Goal: Information Seeking & Learning: Learn about a topic

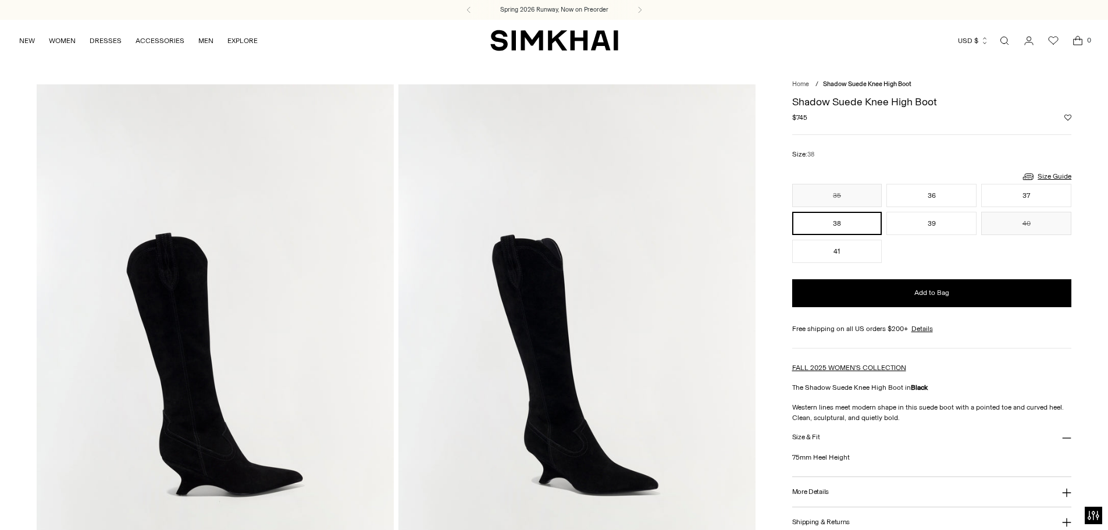
drag, startPoint x: 130, startPoint y: 255, endPoint x: 158, endPoint y: 261, distance: 29.1
click at [158, 261] on img at bounding box center [215, 352] width 357 height 536
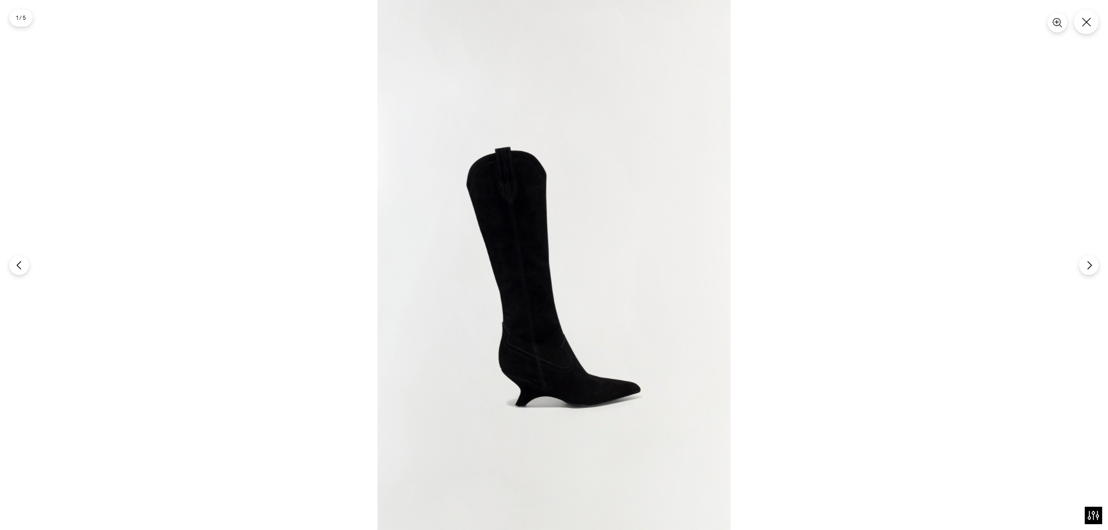
click at [518, 158] on img at bounding box center [553, 265] width 353 height 530
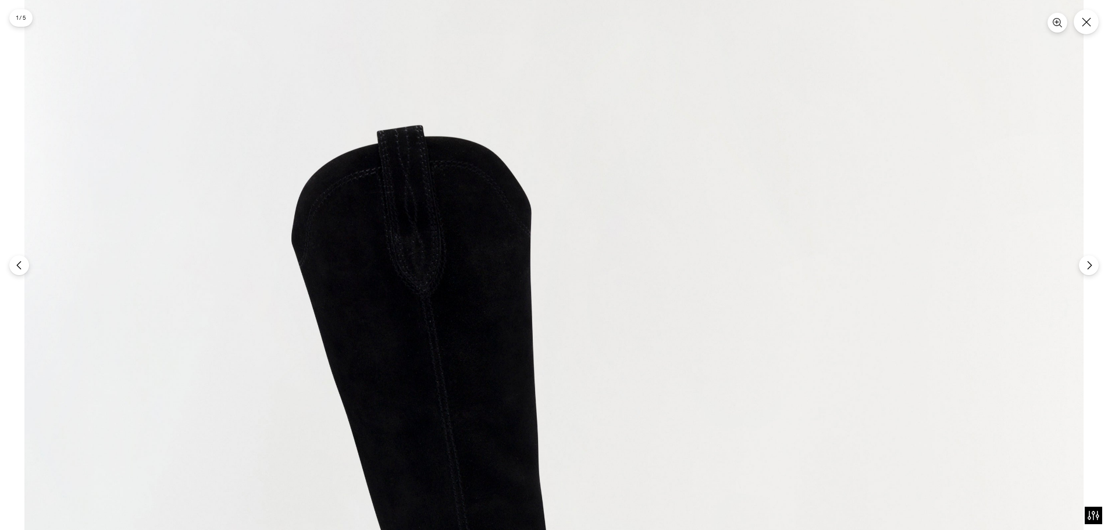
click at [518, 158] on img at bounding box center [553, 479] width 1059 height 1589
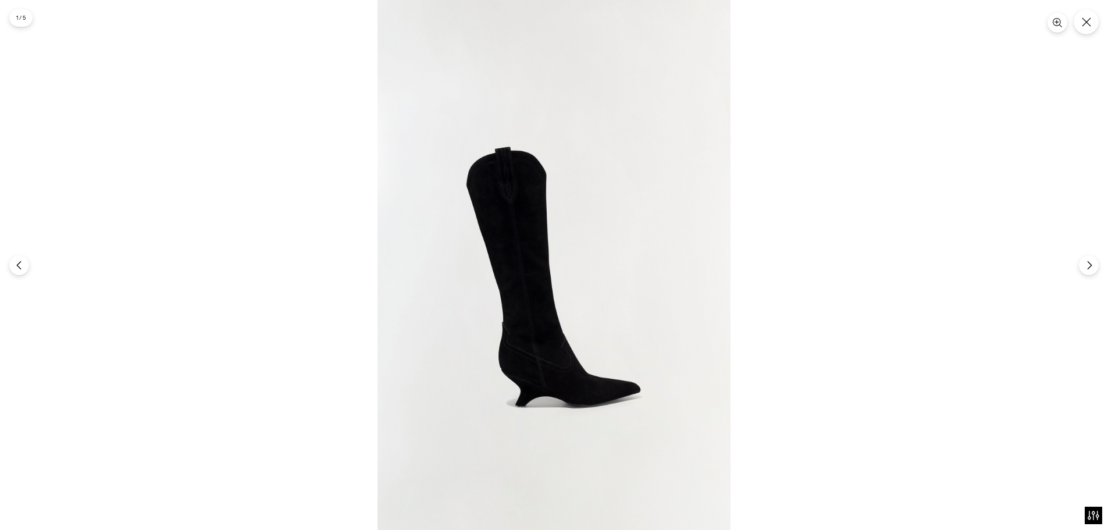
click at [1077, 267] on div at bounding box center [554, 265] width 1108 height 530
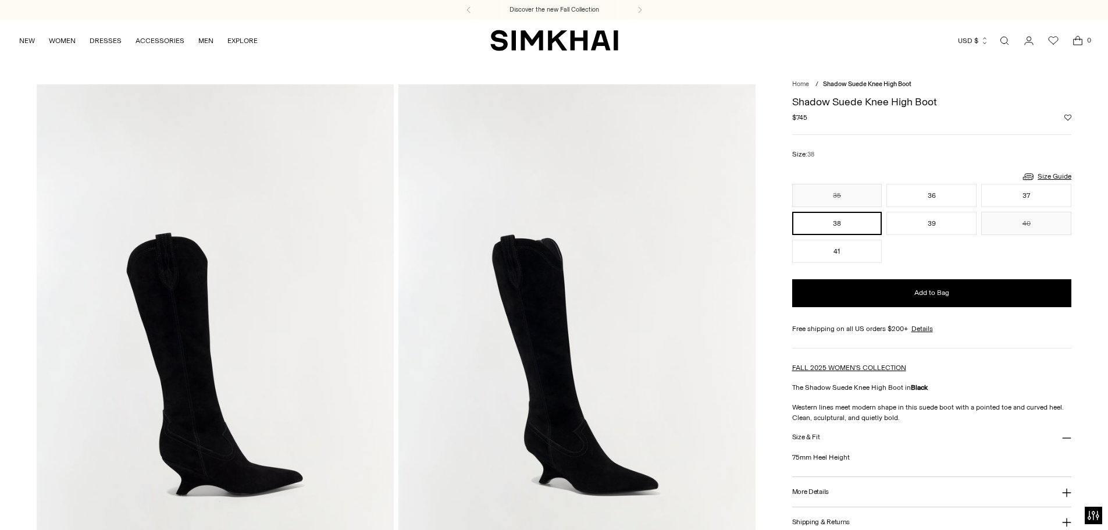
click at [519, 193] on img at bounding box center [576, 352] width 357 height 536
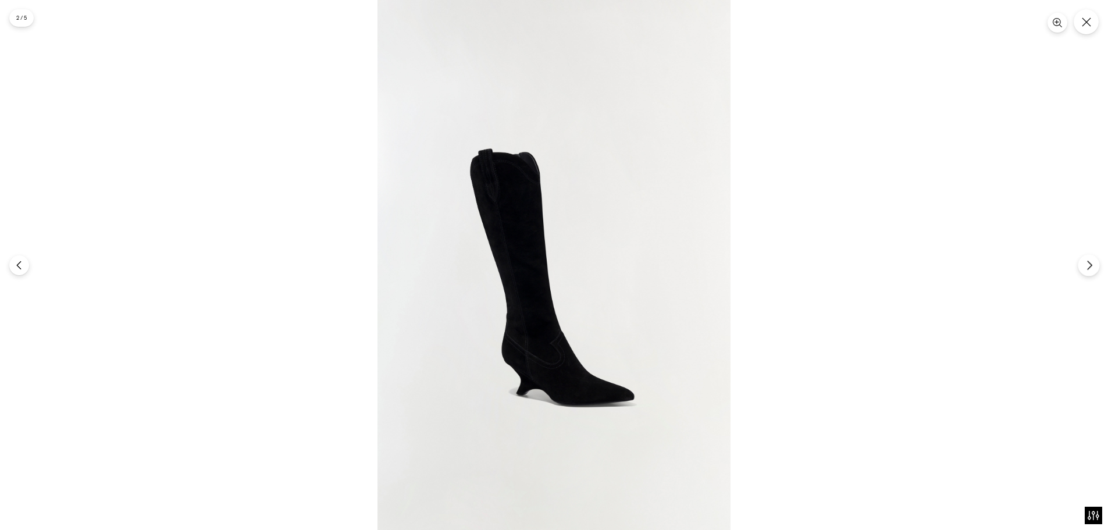
click at [1086, 259] on button "Next" at bounding box center [1089, 265] width 22 height 22
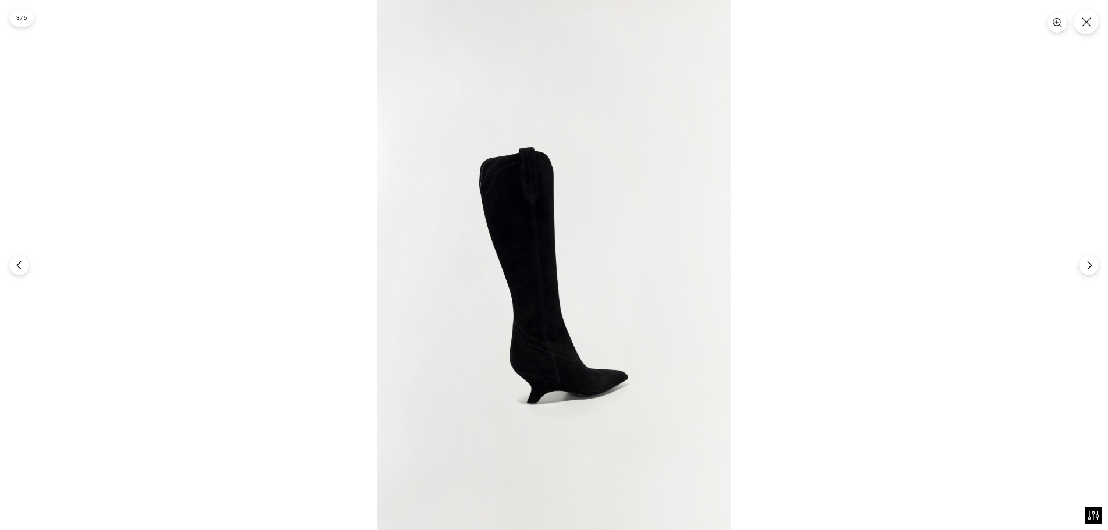
click at [1082, 275] on div at bounding box center [554, 265] width 1108 height 530
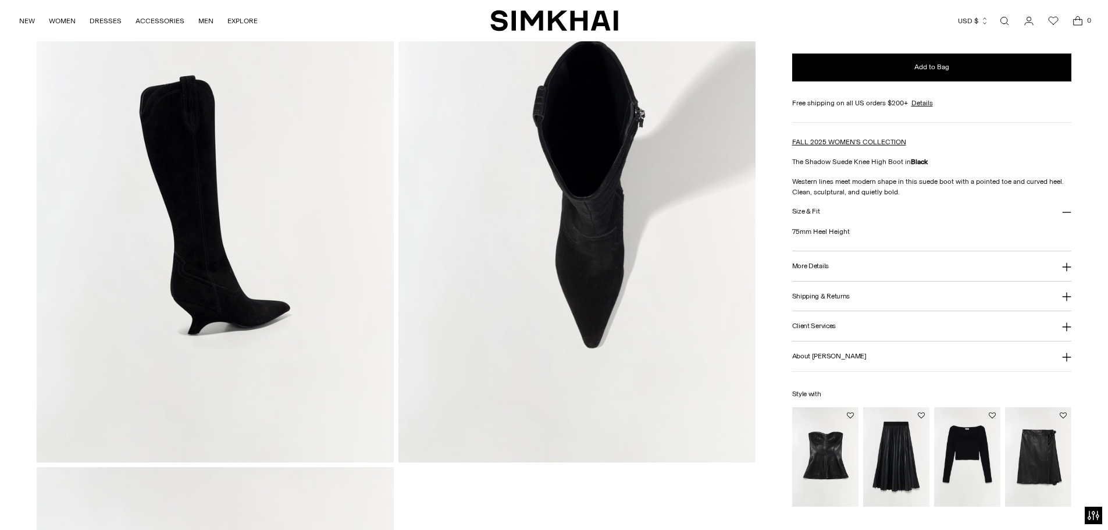
scroll to position [989, 0]
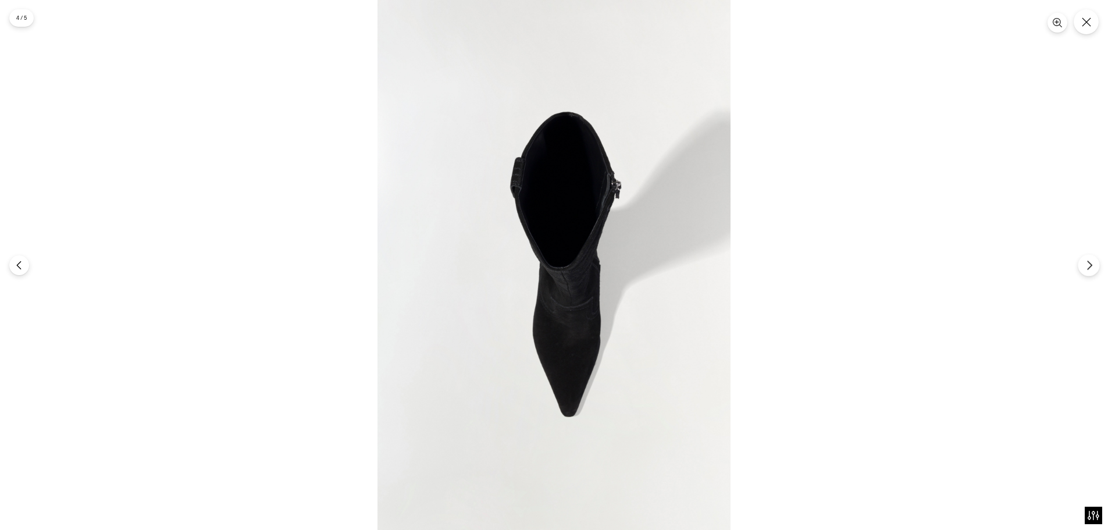
click at [1089, 266] on icon "Next" at bounding box center [1089, 265] width 10 height 10
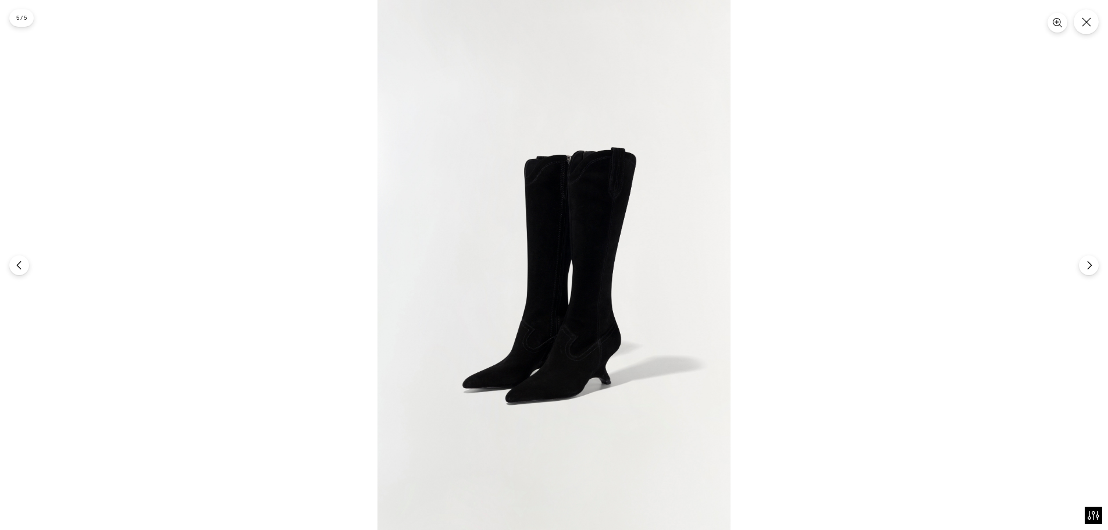
click at [905, 252] on div at bounding box center [554, 265] width 1108 height 530
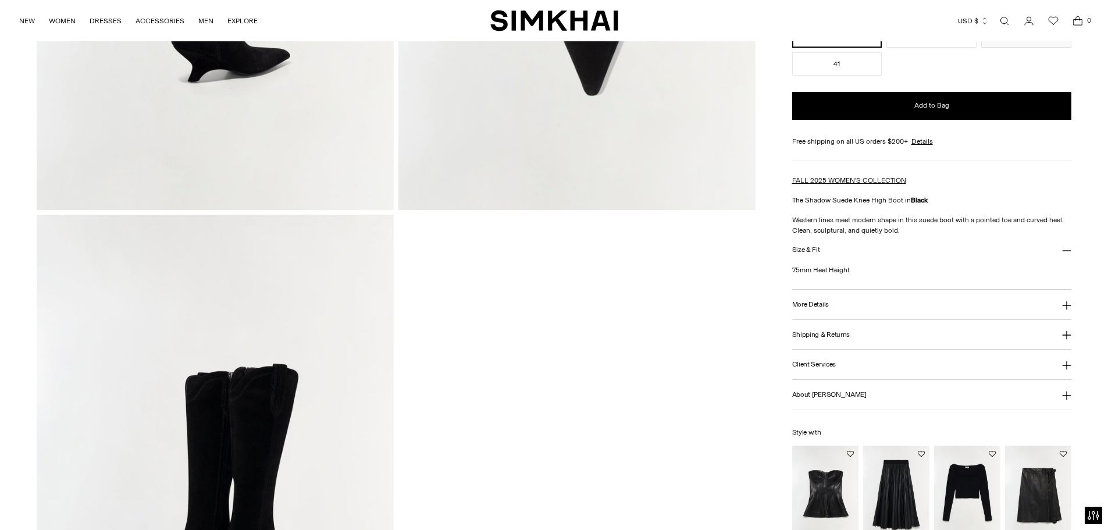
scroll to position [930, 0]
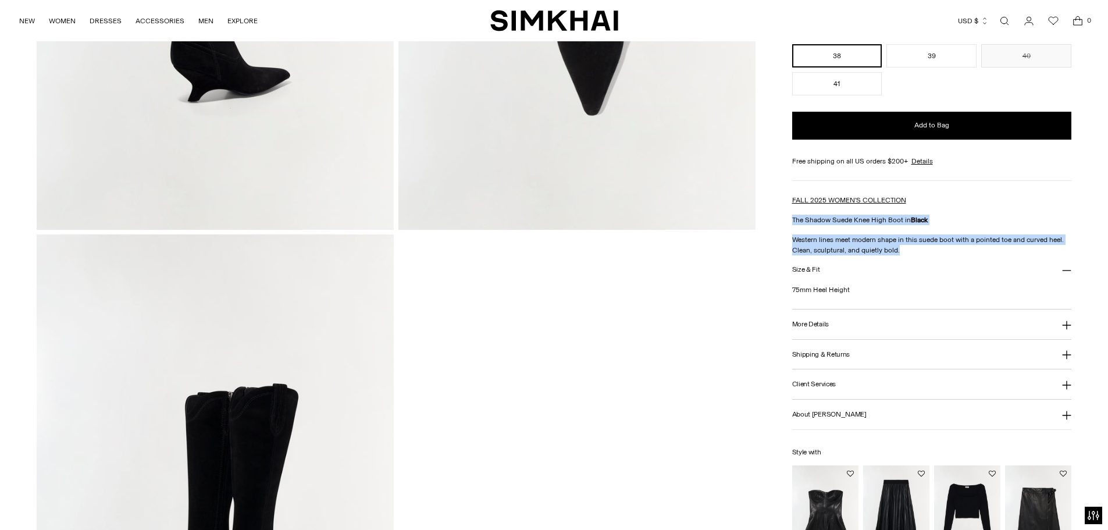
drag, startPoint x: 905, startPoint y: 251, endPoint x: 791, endPoint y: 217, distance: 118.9
click at [792, 217] on div "FALL 2025 WOMEN'S COLLECTION The Shadow Suede Knee High Boot in Black Western l…" at bounding box center [932, 225] width 280 height 60
copy div "The Shadow Suede Knee High Boot in Black Western lines meet modern shape in thi…"
click at [898, 312] on button "More Details" at bounding box center [932, 324] width 280 height 30
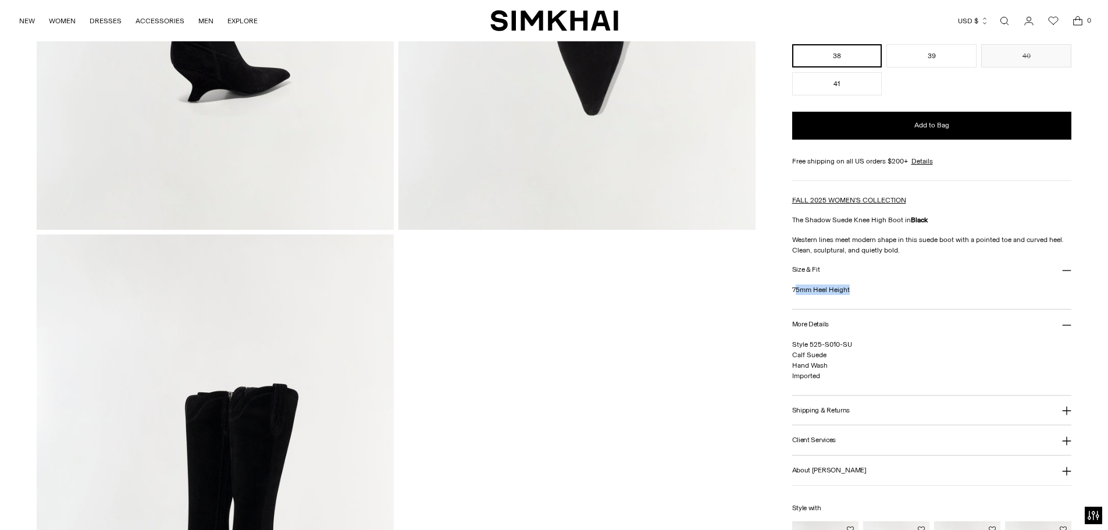
drag, startPoint x: 865, startPoint y: 286, endPoint x: 795, endPoint y: 288, distance: 70.4
click at [795, 288] on p "75mm Heel Height" at bounding box center [932, 289] width 280 height 10
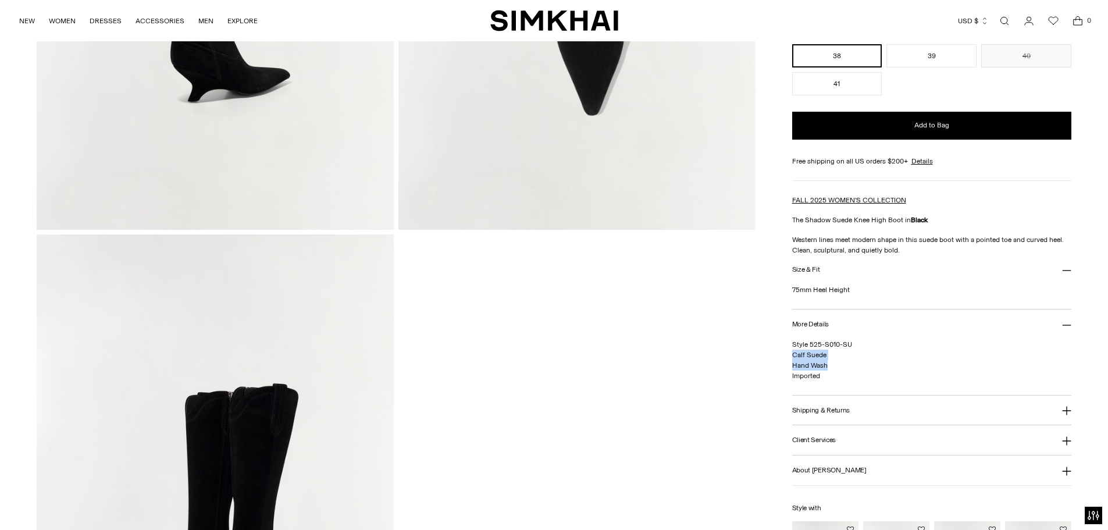
drag, startPoint x: 838, startPoint y: 364, endPoint x: 792, endPoint y: 352, distance: 47.4
click at [792, 352] on p "Style 525-S010-SU Calf Suede Hand Wash Imported" at bounding box center [932, 360] width 280 height 42
copy span "Calf Suede Hand Wash"
